Goal: Check status: Check status

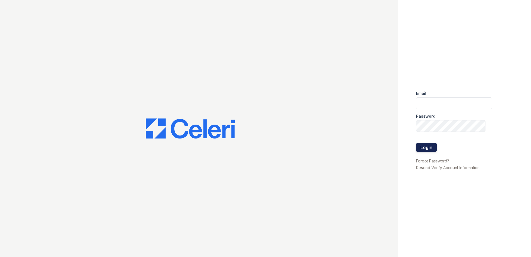
type input "renewonblues@trinity-pm.com"
click at [426, 148] on button "Login" at bounding box center [426, 147] width 21 height 9
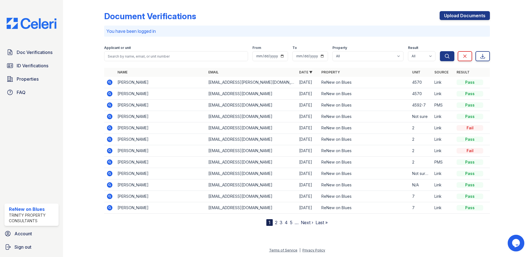
click at [107, 95] on icon at bounding box center [109, 93] width 7 height 7
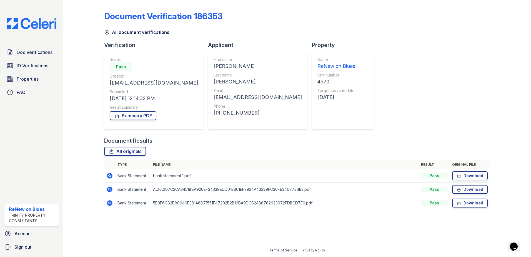
click at [111, 204] on icon at bounding box center [110, 203] width 6 height 6
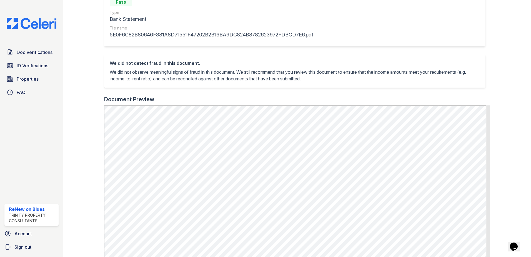
scroll to position [83, 0]
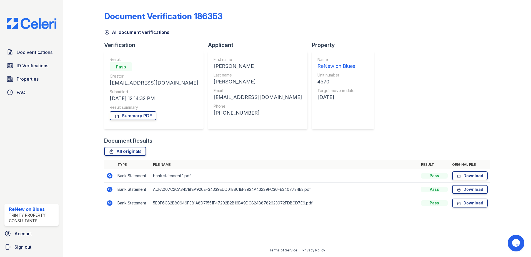
click at [109, 189] on icon at bounding box center [109, 188] width 1 height 1
click at [111, 174] on icon at bounding box center [110, 176] width 6 height 6
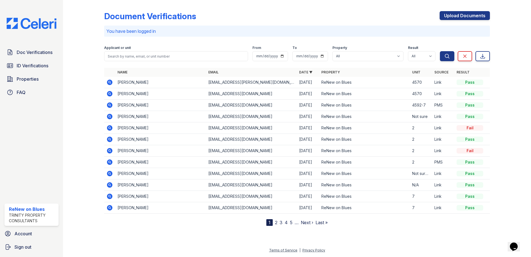
click at [109, 80] on icon at bounding box center [110, 82] width 6 height 6
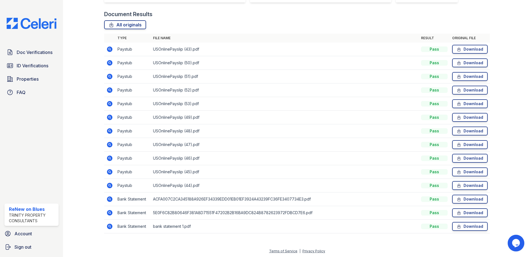
scroll to position [127, 0]
click at [109, 185] on icon at bounding box center [109, 184] width 7 height 7
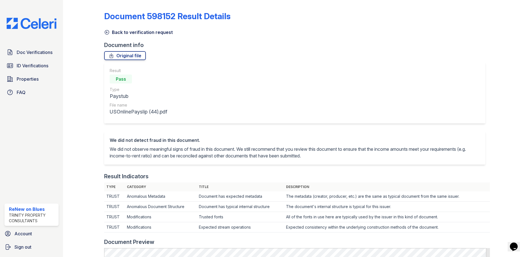
click at [106, 33] on icon at bounding box center [107, 32] width 4 height 4
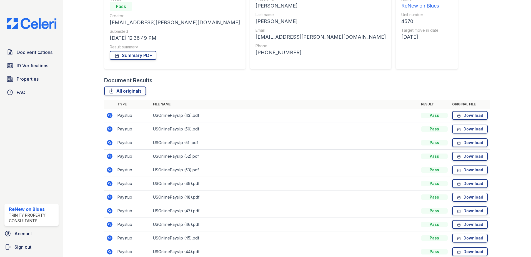
scroll to position [127, 0]
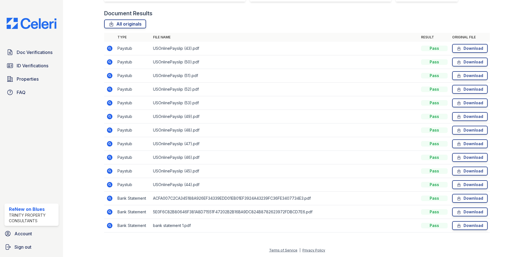
click at [108, 171] on icon at bounding box center [110, 171] width 6 height 6
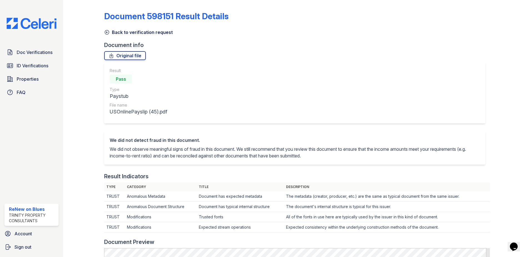
click at [105, 31] on icon at bounding box center [107, 32] width 6 height 6
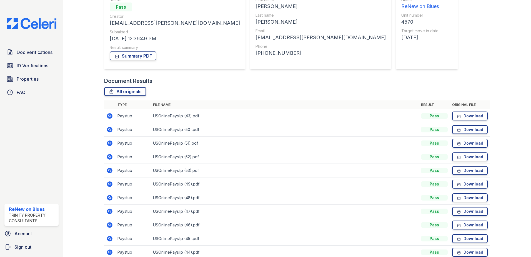
scroll to position [83, 0]
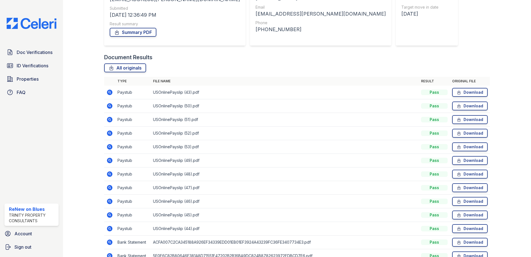
click at [111, 201] on icon at bounding box center [110, 201] width 6 height 6
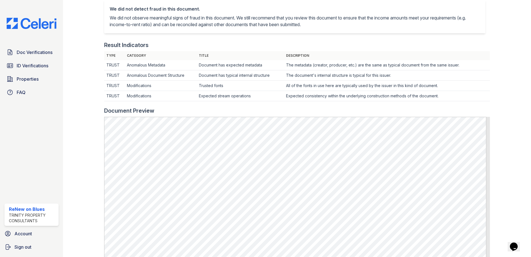
scroll to position [139, 0]
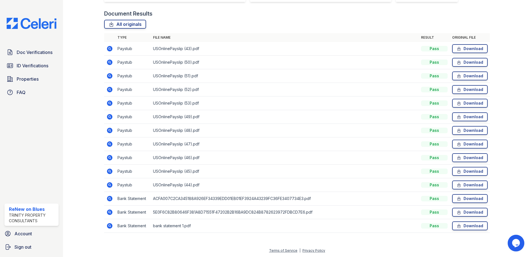
scroll to position [127, 0]
click at [110, 143] on icon at bounding box center [110, 144] width 6 height 6
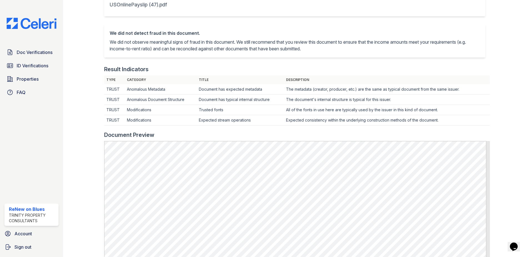
scroll to position [139, 0]
